Goal: Communication & Community: Answer question/provide support

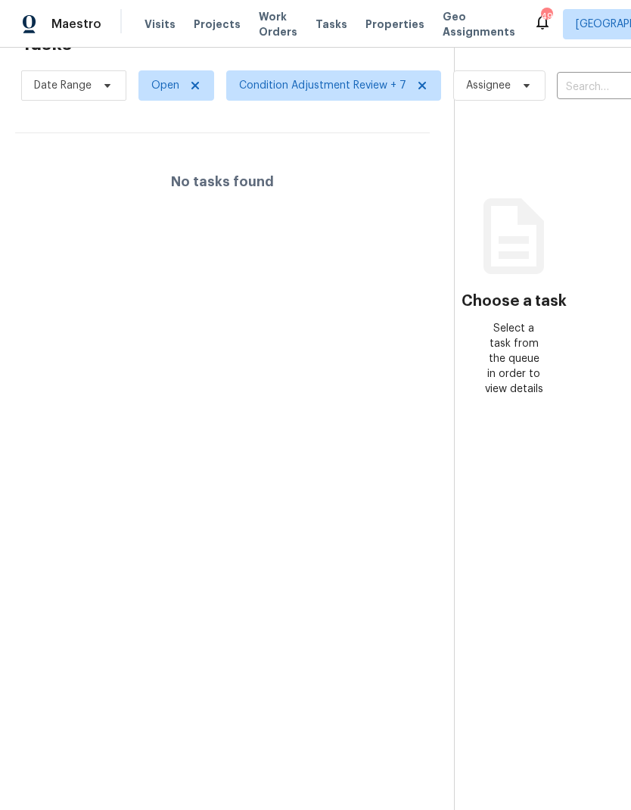
scroll to position [48, 33]
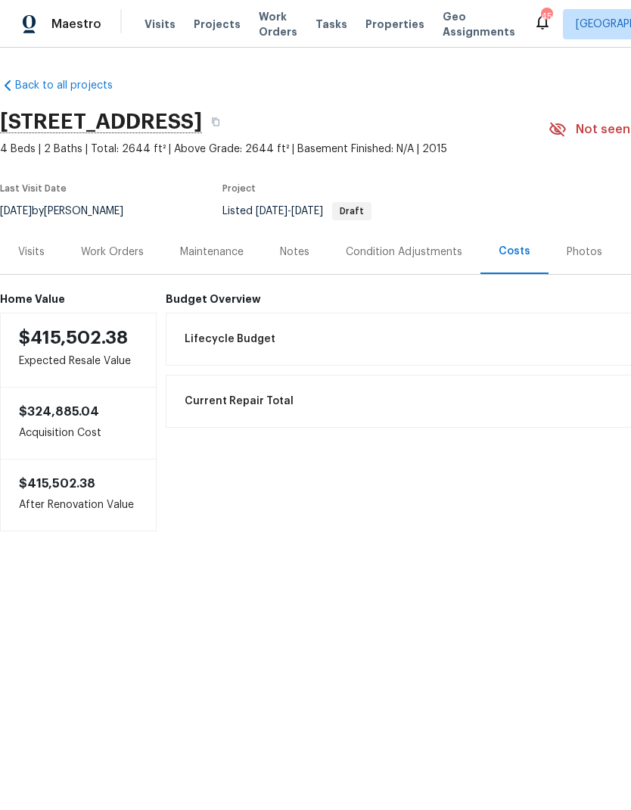
click at [119, 251] on div "Work Orders" at bounding box center [112, 252] width 63 height 15
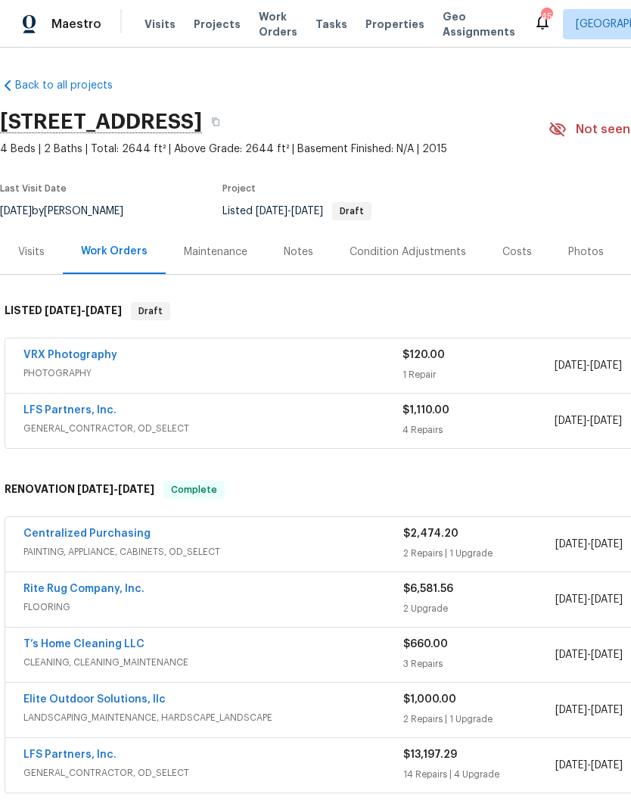
click at [211, 24] on span "Projects" at bounding box center [217, 24] width 47 height 15
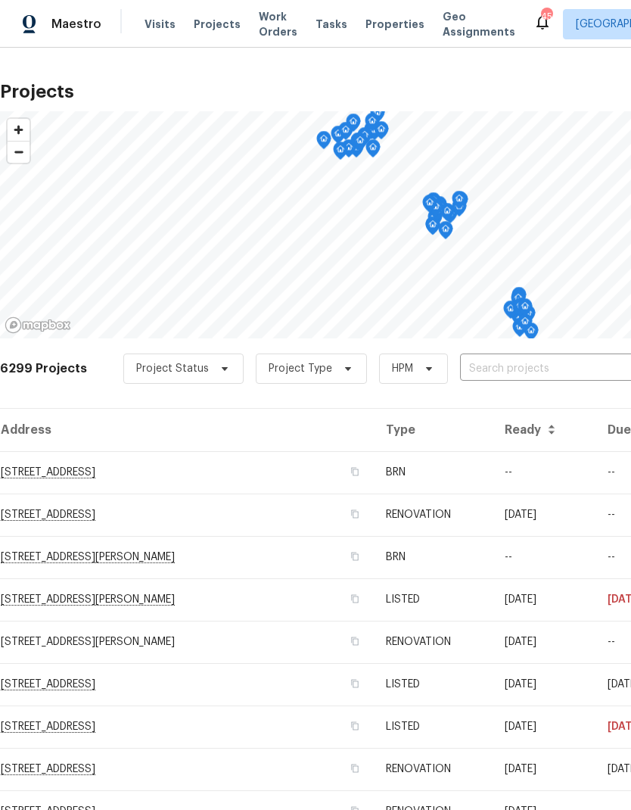
click at [503, 366] on input "text" at bounding box center [546, 368] width 173 height 23
type input "105 beaver dam"
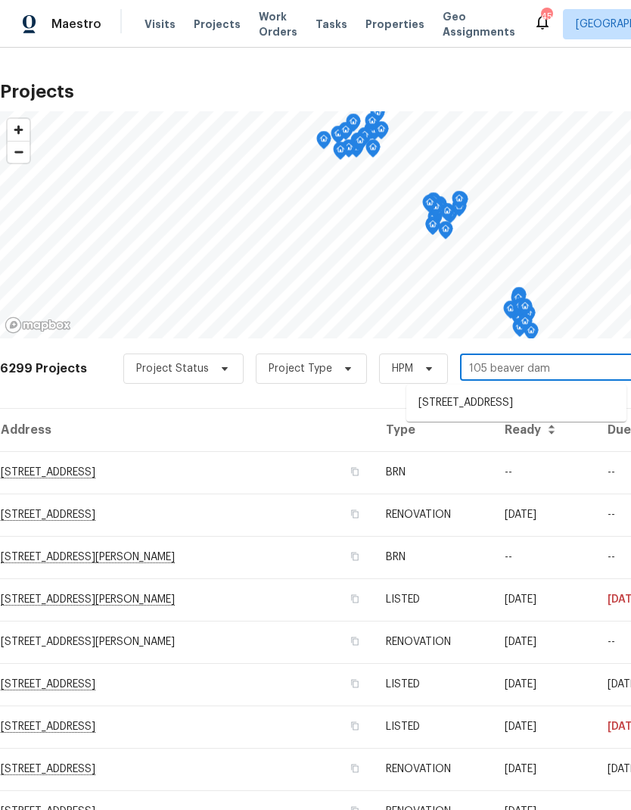
click at [579, 406] on li "[STREET_ADDRESS]" at bounding box center [516, 403] width 220 height 25
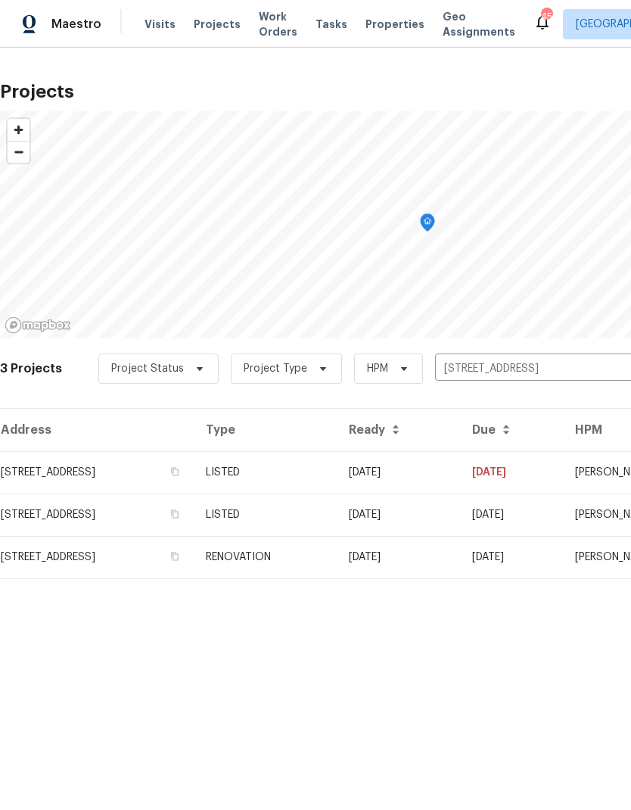
click at [32, 452] on td "[STREET_ADDRESS]" at bounding box center [97, 472] width 194 height 42
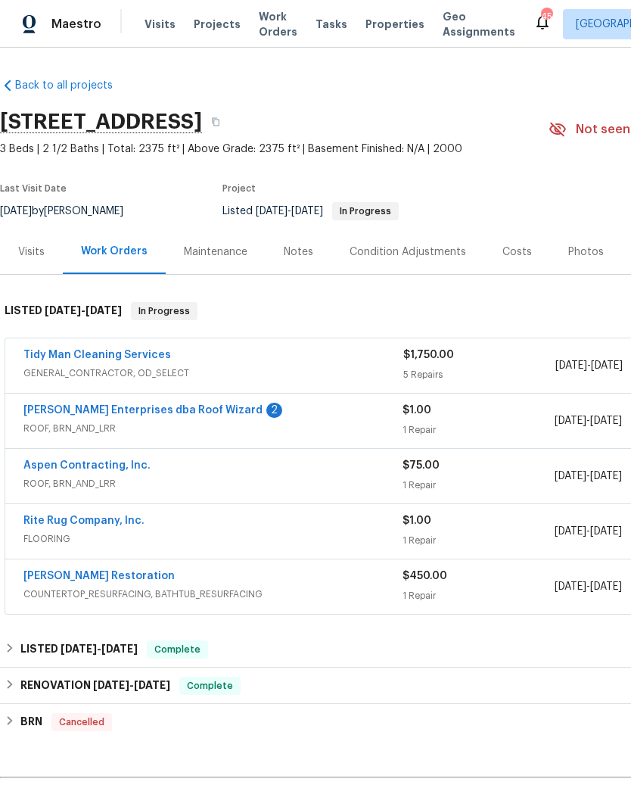
click at [122, 460] on link "Aspen Contracting, Inc." at bounding box center [86, 465] width 127 height 11
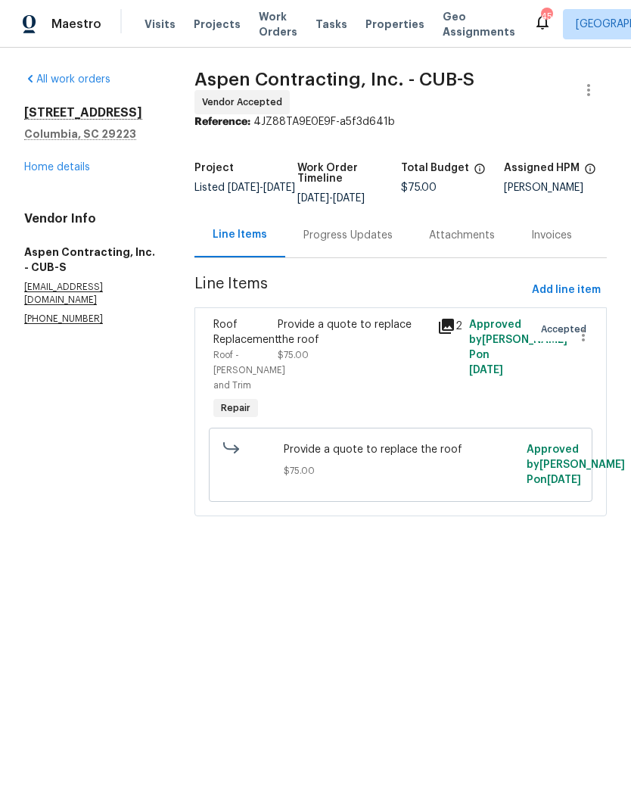
click at [384, 243] on div "Progress Updates" at bounding box center [348, 235] width 89 height 15
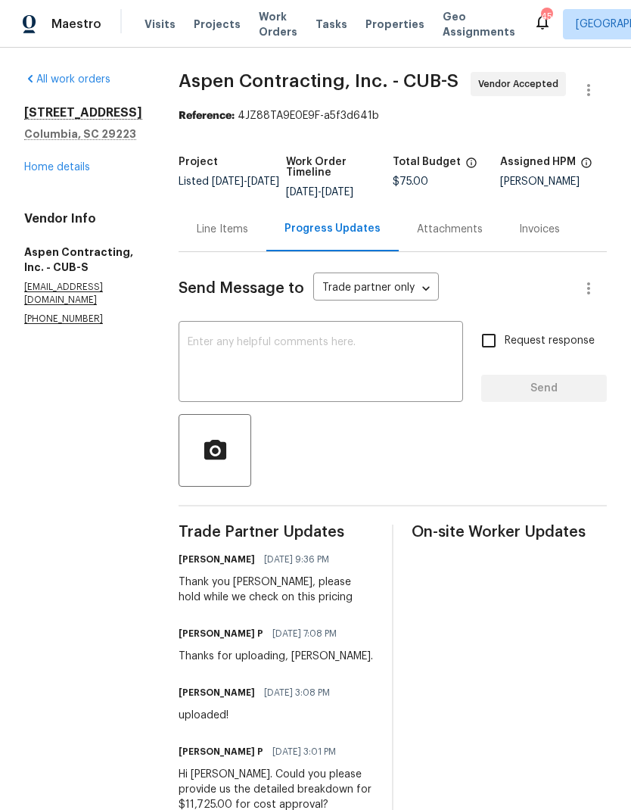
click at [391, 357] on textarea at bounding box center [321, 363] width 266 height 53
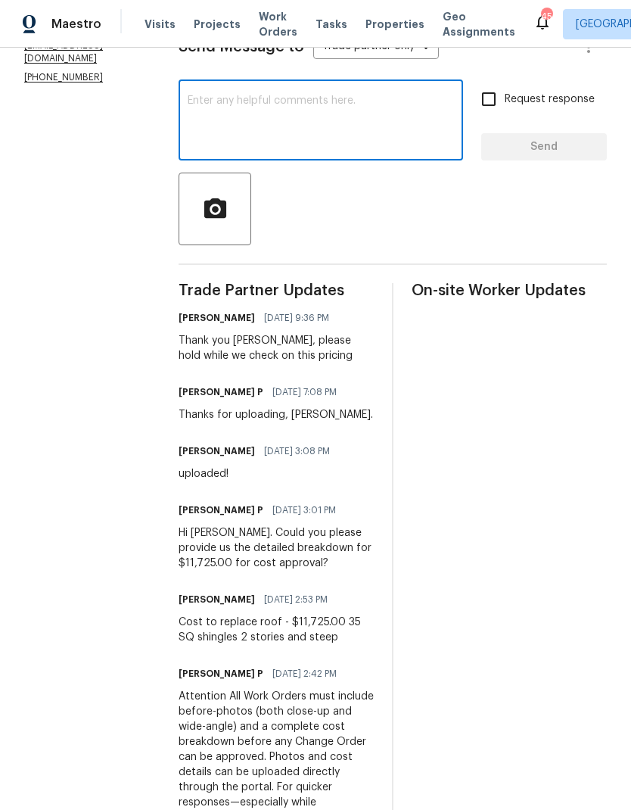
scroll to position [241, 0]
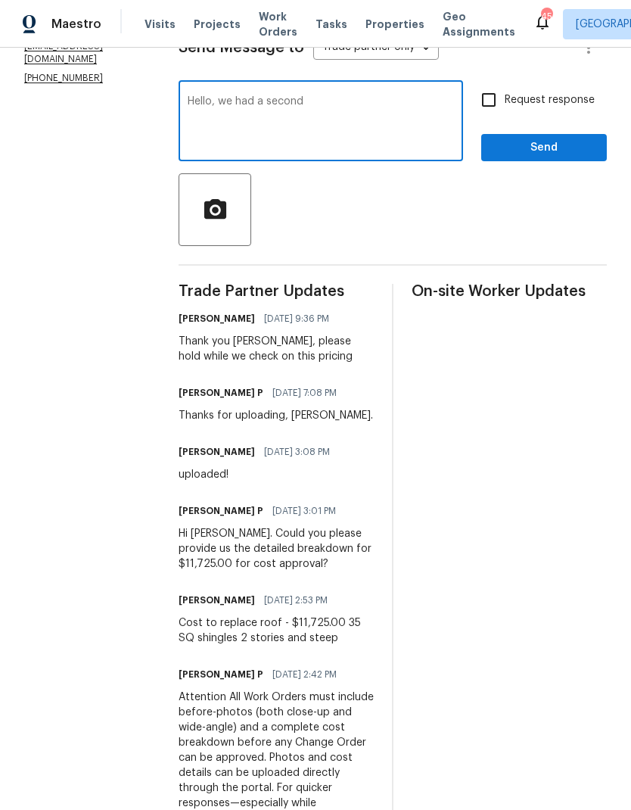
click at [363, 107] on textarea "Hello, we had a second" at bounding box center [321, 122] width 266 height 53
click at [362, 107] on textarea "Hello, we had a second" at bounding box center [321, 122] width 266 height 53
click at [362, 102] on textarea "Hello, we had a second" at bounding box center [321, 122] width 266 height 53
type textarea "Hello, we had a 2nd quote done and will be going with the other option. Can you…"
click at [490, 95] on input "Request response" at bounding box center [489, 100] width 32 height 32
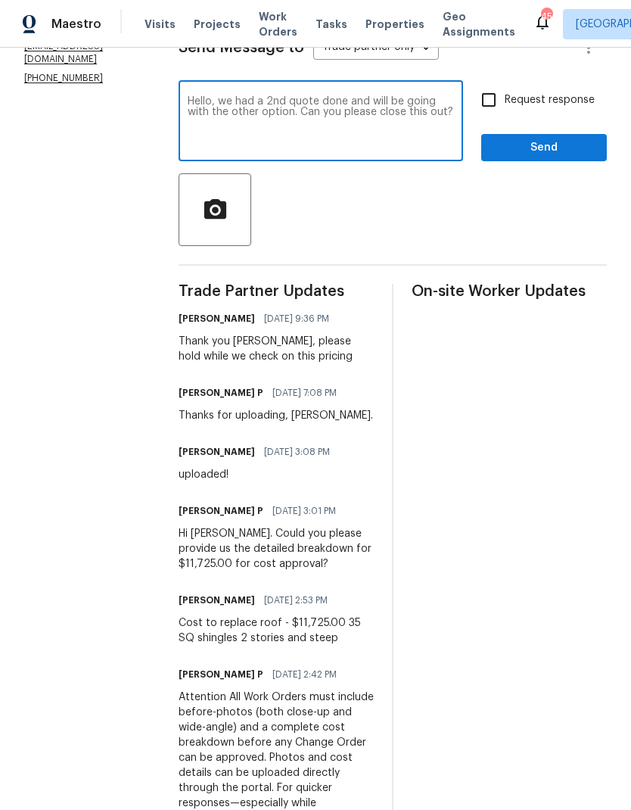
checkbox input "true"
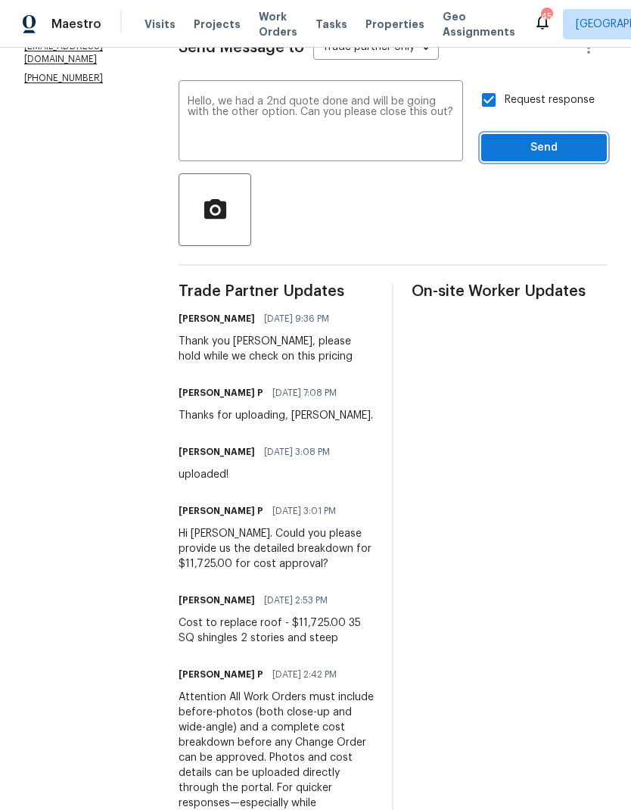
click at [575, 150] on span "Send" at bounding box center [544, 148] width 101 height 19
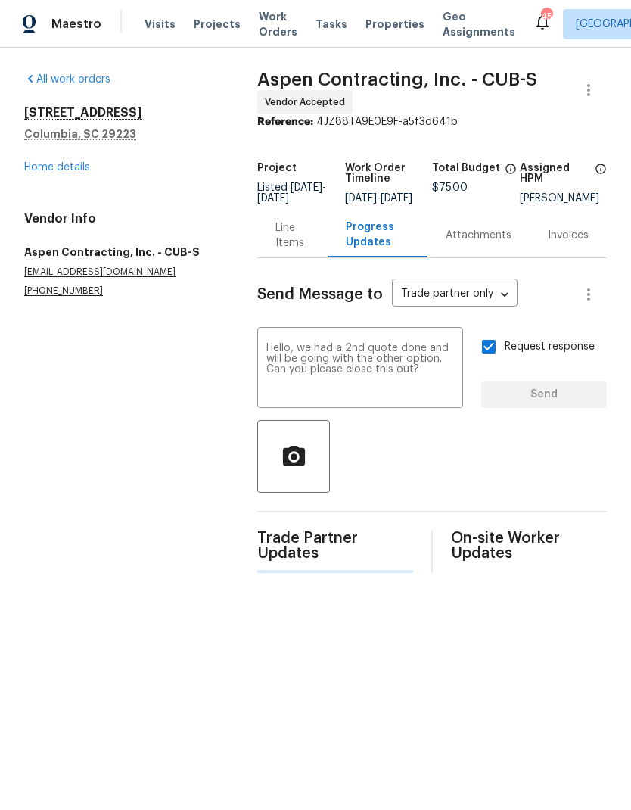
scroll to position [0, 0]
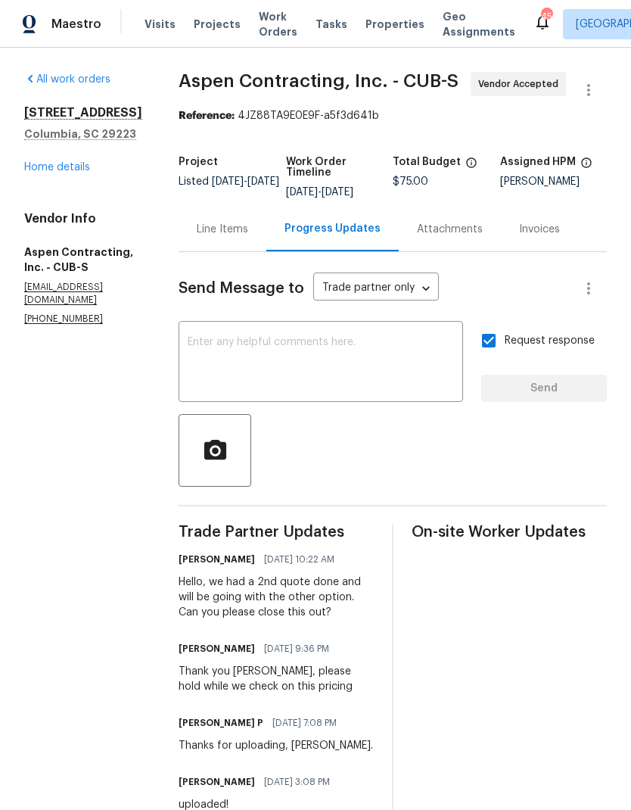
click at [79, 169] on link "Home details" at bounding box center [57, 167] width 66 height 11
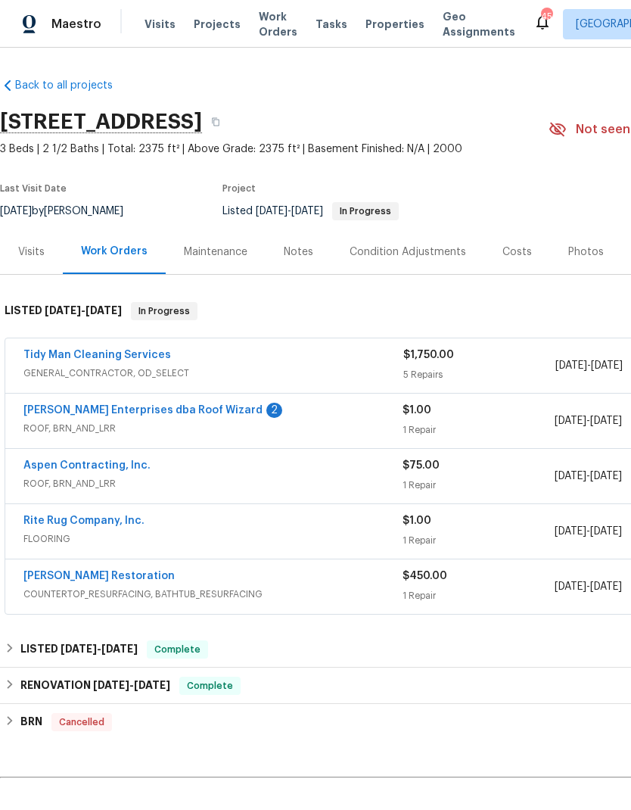
click at [210, 405] on link "[PERSON_NAME] Enterprises dba Roof Wizard" at bounding box center [142, 410] width 239 height 11
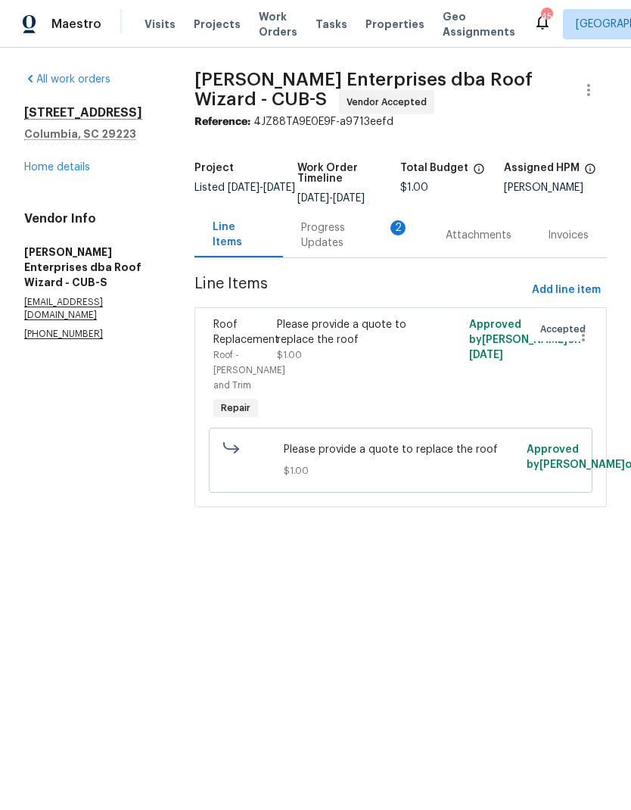
click at [372, 240] on div "Progress Updates 2" at bounding box center [355, 235] width 108 height 30
